Goal: Find specific page/section: Find specific page/section

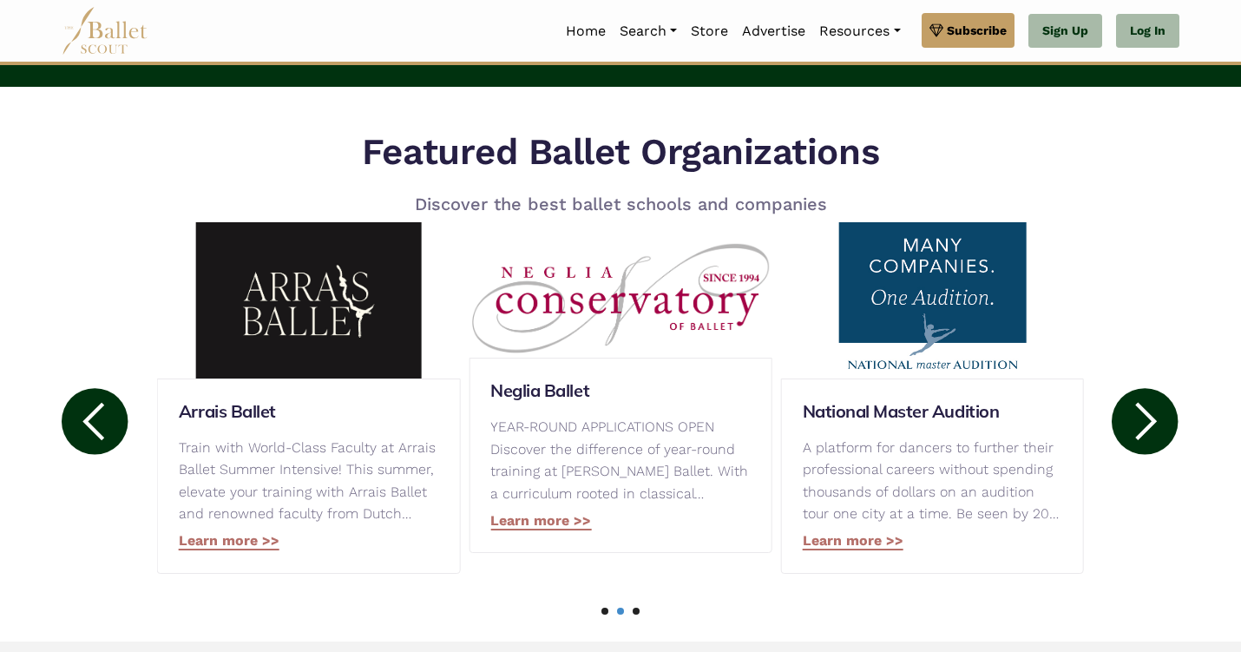
scroll to position [752, 0]
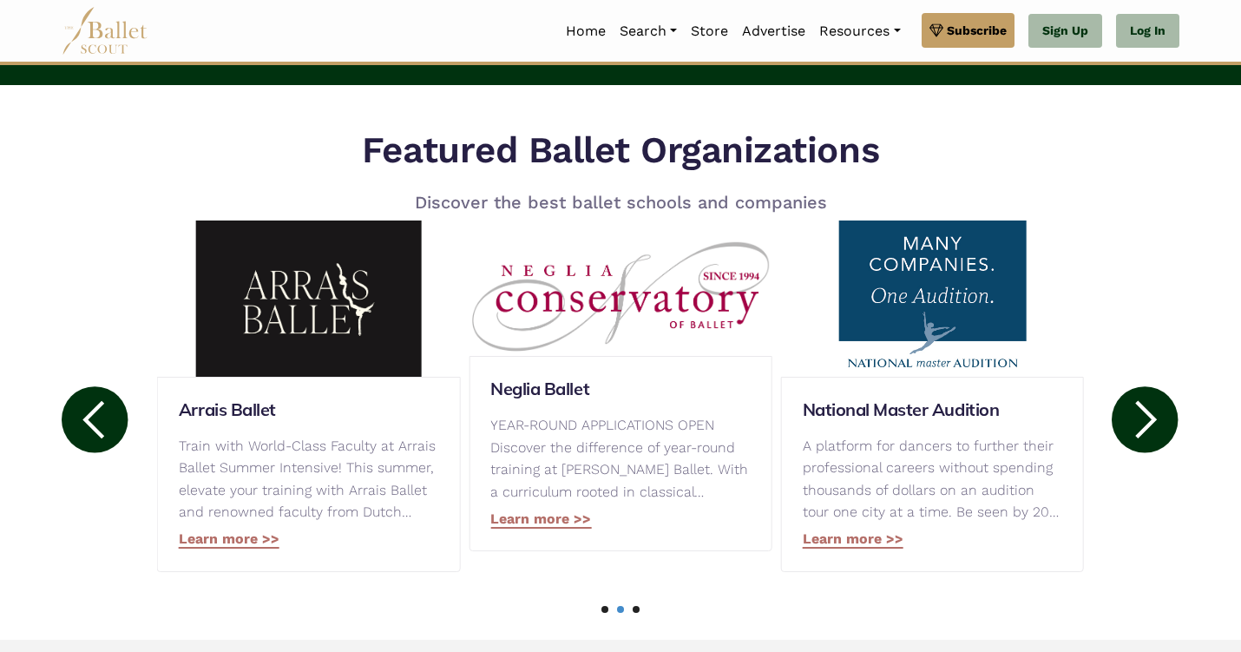
click at [1148, 412] on icon at bounding box center [1147, 419] width 22 height 38
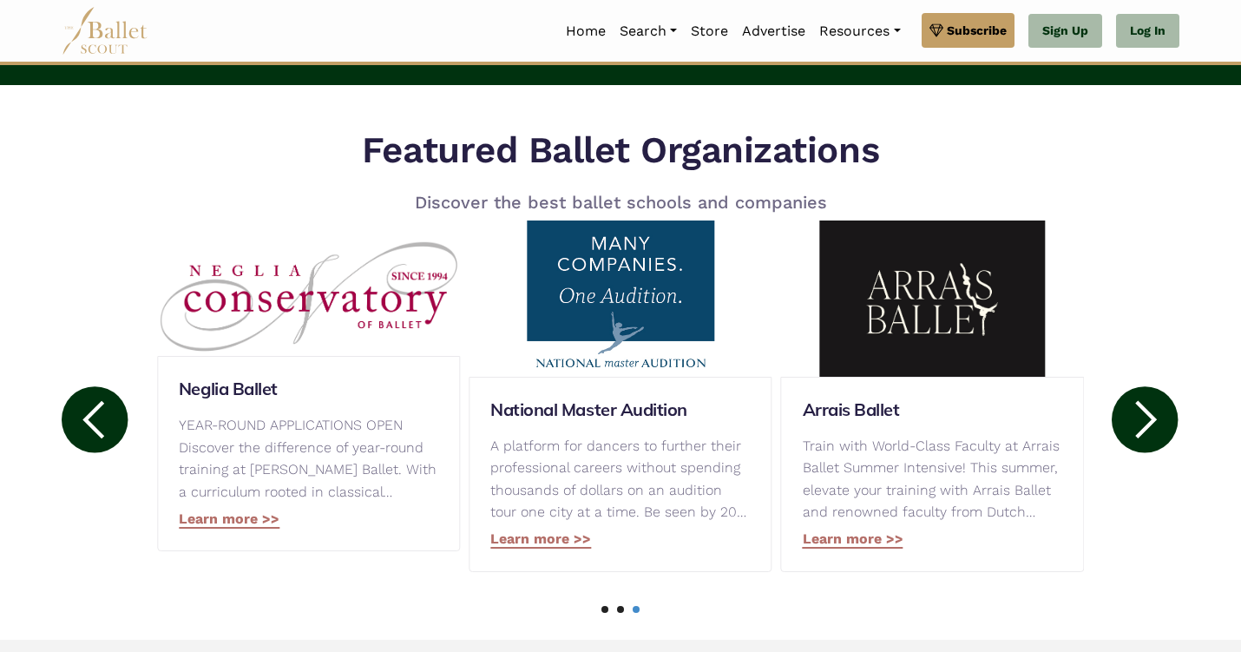
click at [1148, 412] on icon at bounding box center [1147, 419] width 22 height 38
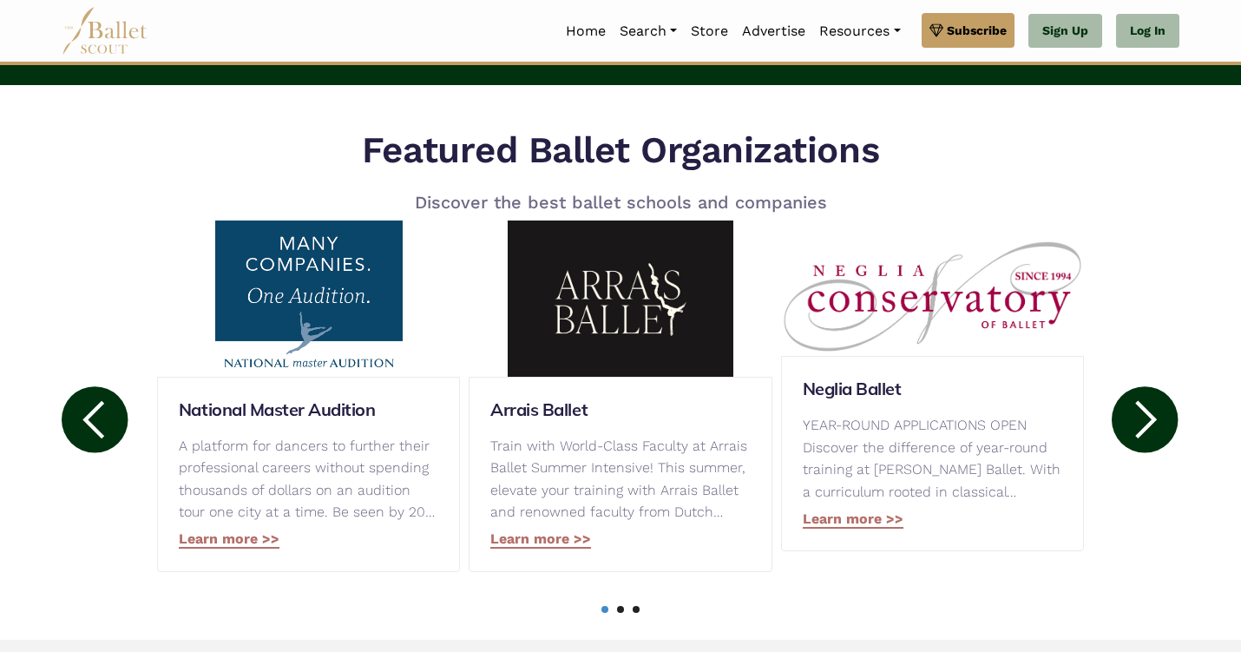
click at [1148, 412] on icon at bounding box center [1147, 419] width 22 height 38
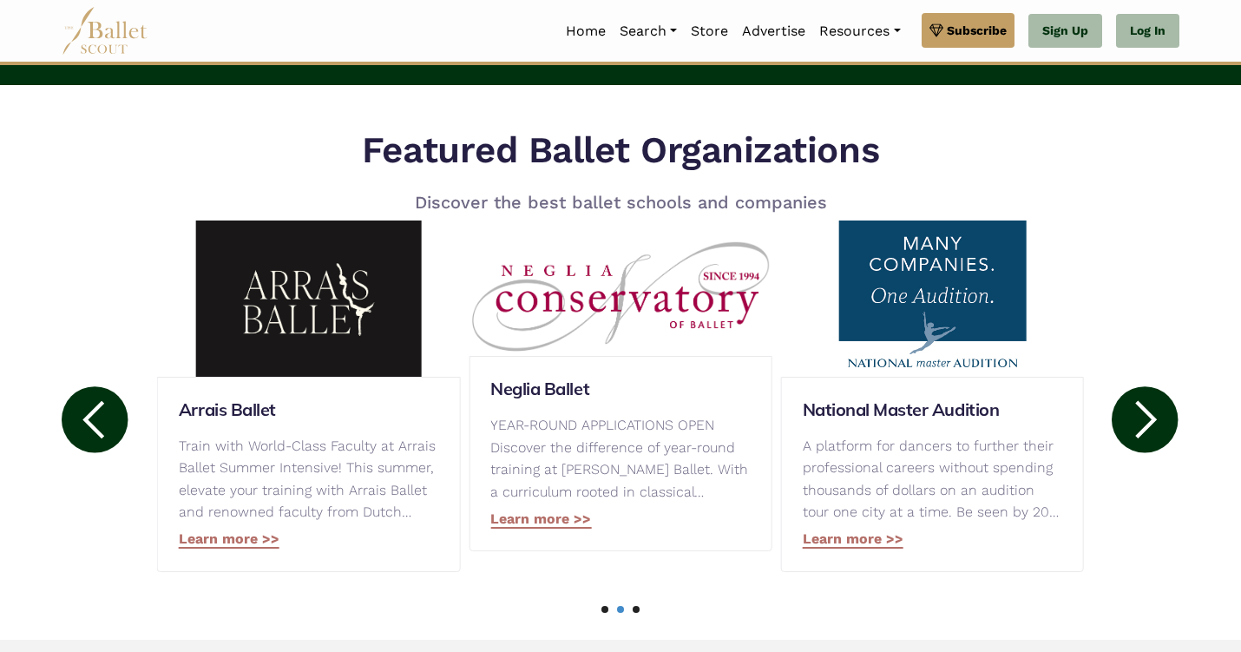
click at [1148, 412] on icon at bounding box center [1147, 419] width 22 height 38
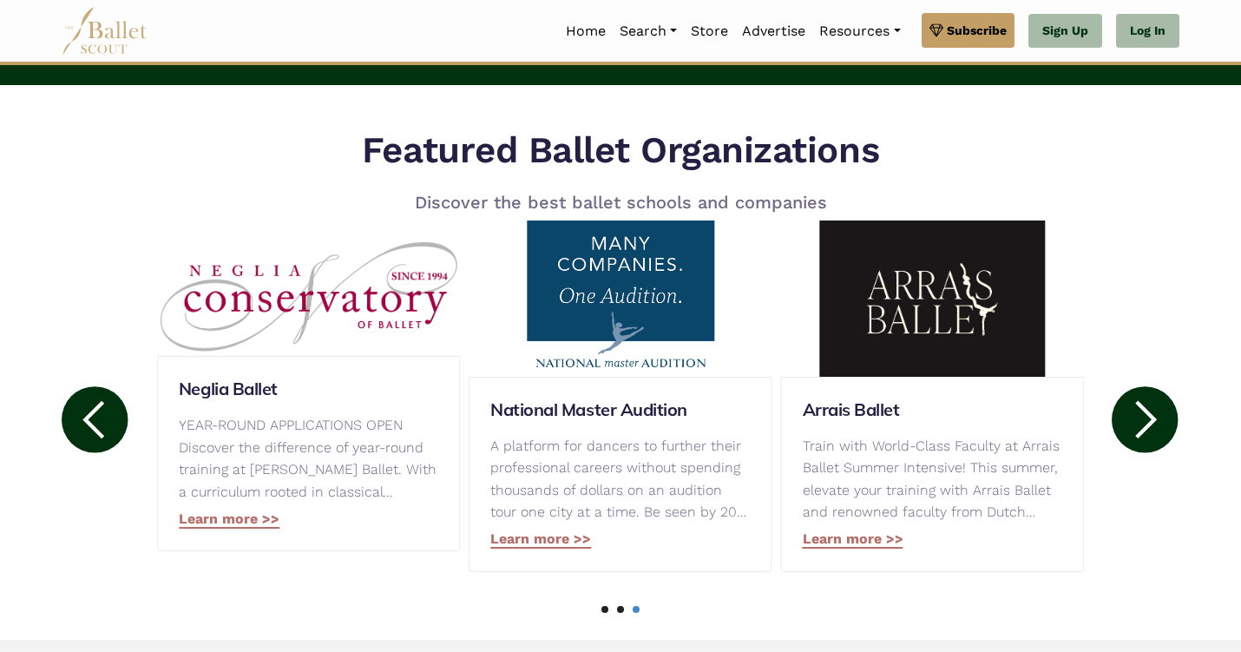
click at [1148, 412] on icon at bounding box center [1147, 419] width 22 height 38
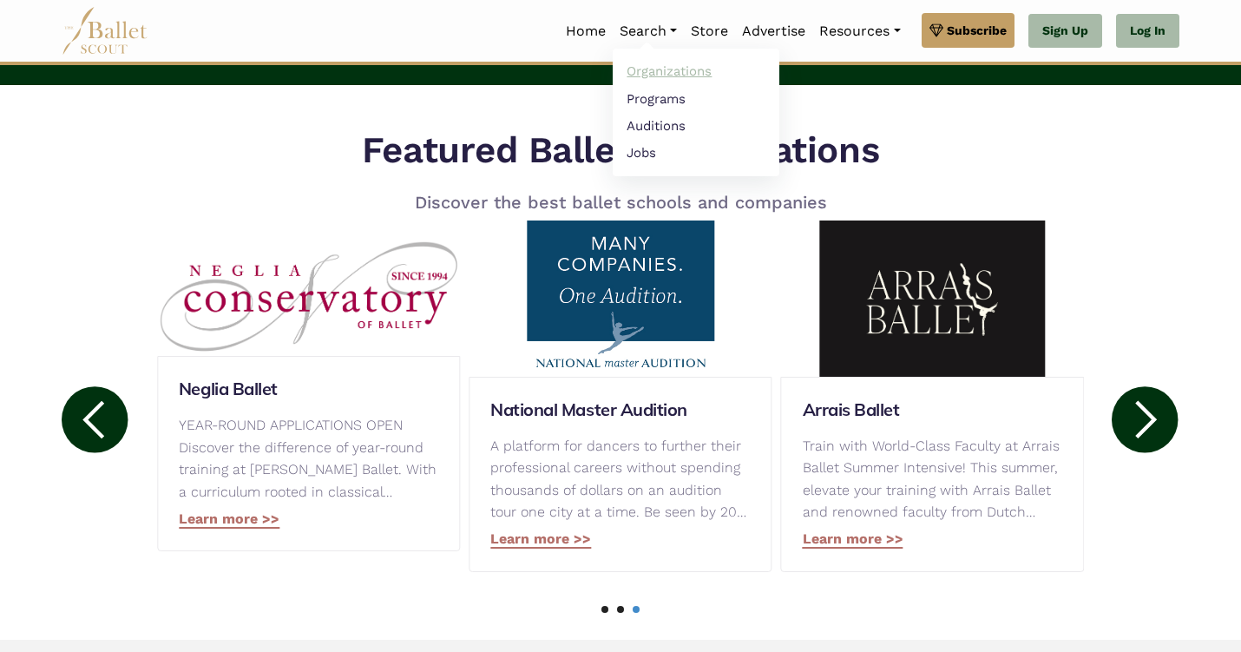
click at [634, 71] on link "Organizations" at bounding box center [696, 71] width 167 height 27
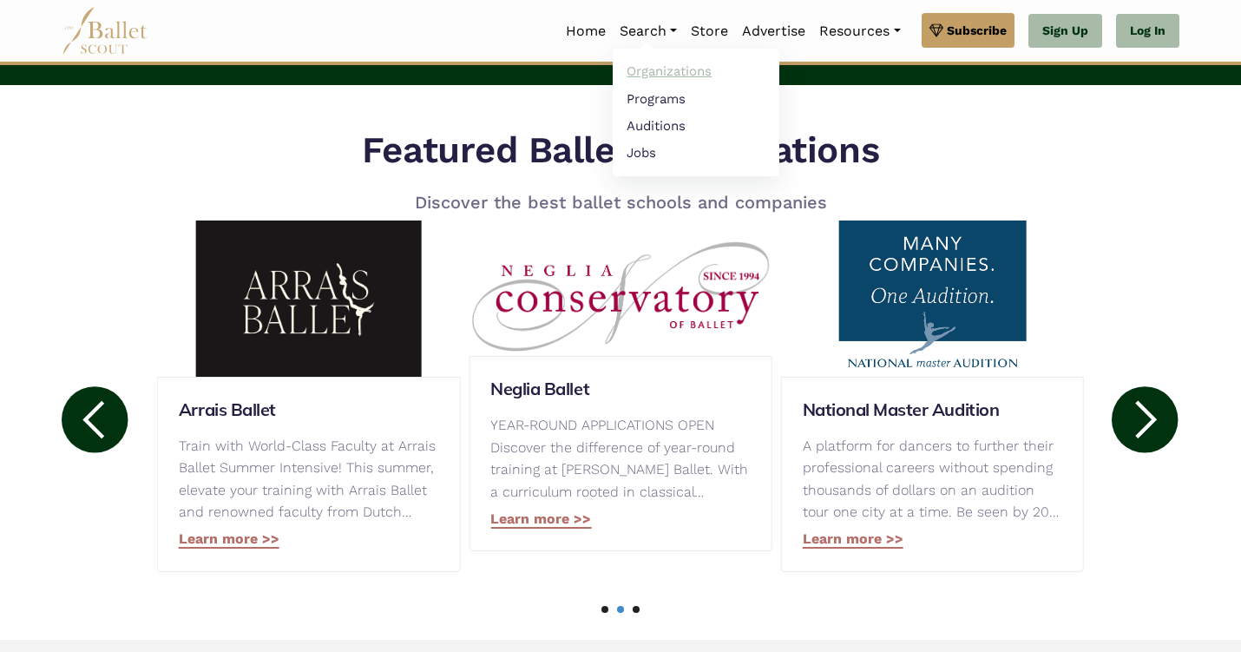
click at [659, 72] on link "Organizations" at bounding box center [696, 71] width 167 height 27
